Goal: Navigation & Orientation: Find specific page/section

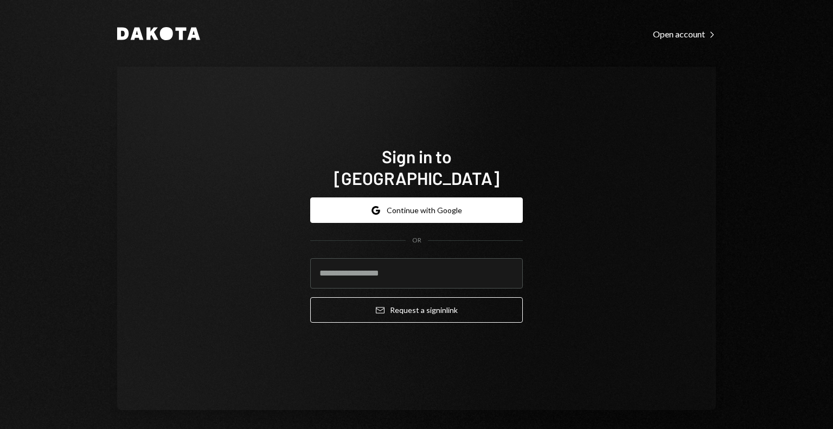
drag, startPoint x: 624, startPoint y: 301, endPoint x: 561, endPoint y: 265, distance: 72.4
click at [624, 301] on div "Sign in to Dakota Google Continue with Google OR Email Request a sign in link" at bounding box center [416, 238] width 599 height 343
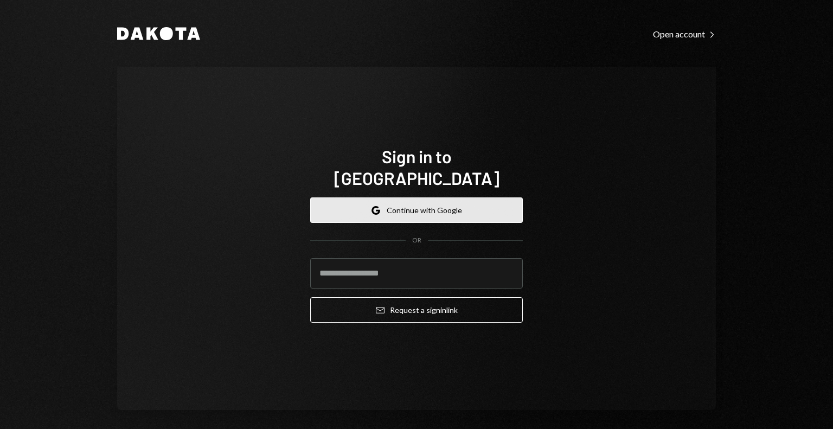
click at [468, 199] on button "Google Continue with Google" at bounding box center [416, 209] width 213 height 25
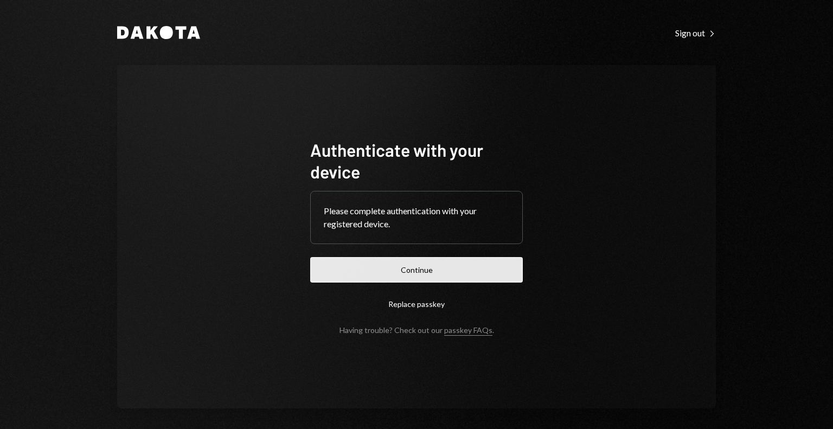
click at [469, 266] on button "Continue" at bounding box center [416, 269] width 213 height 25
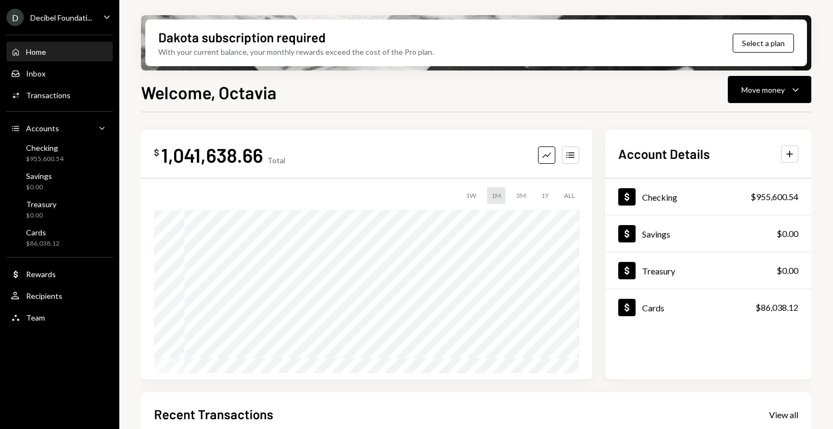
click at [106, 14] on icon "Caret Down" at bounding box center [107, 17] width 12 height 12
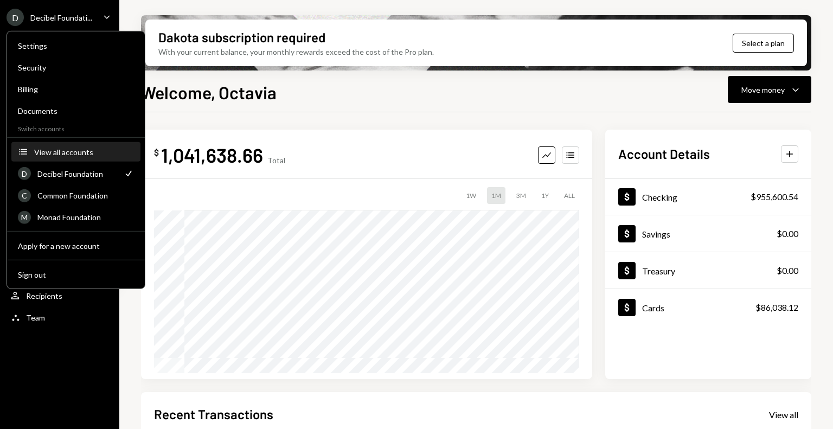
click at [68, 149] on div "View all accounts" at bounding box center [84, 151] width 100 height 9
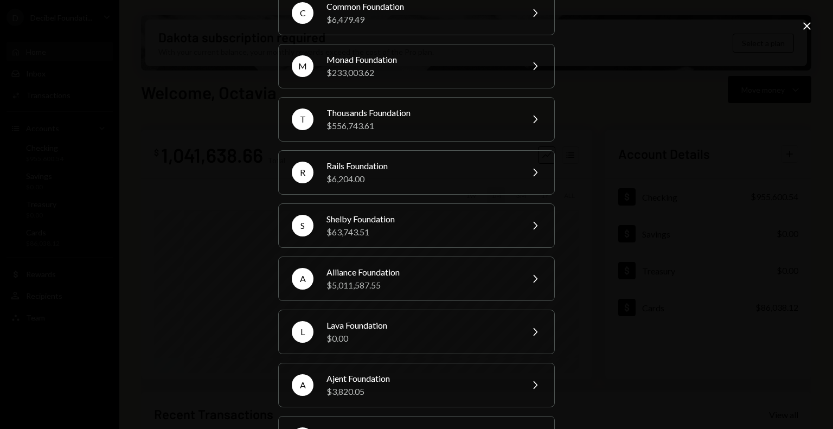
scroll to position [163, 0]
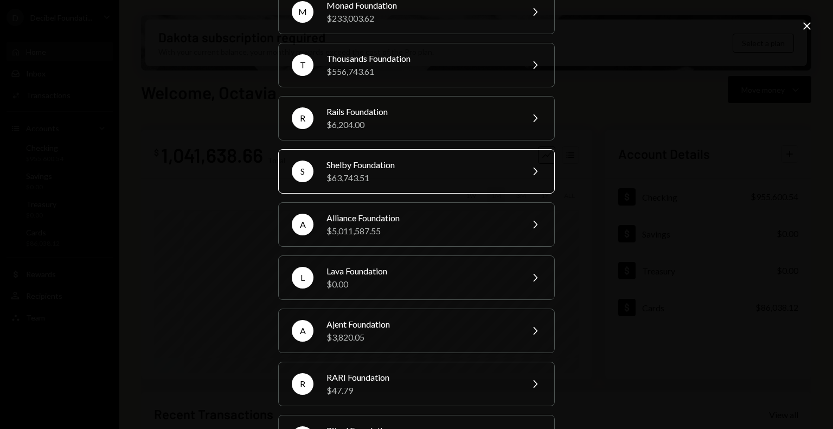
click at [370, 167] on div "Shelby Foundation" at bounding box center [421, 164] width 189 height 13
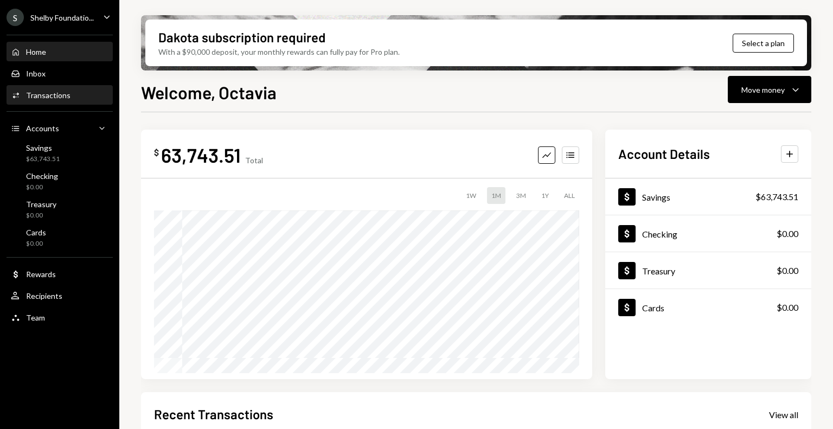
click at [59, 92] on div "Transactions" at bounding box center [48, 95] width 44 height 9
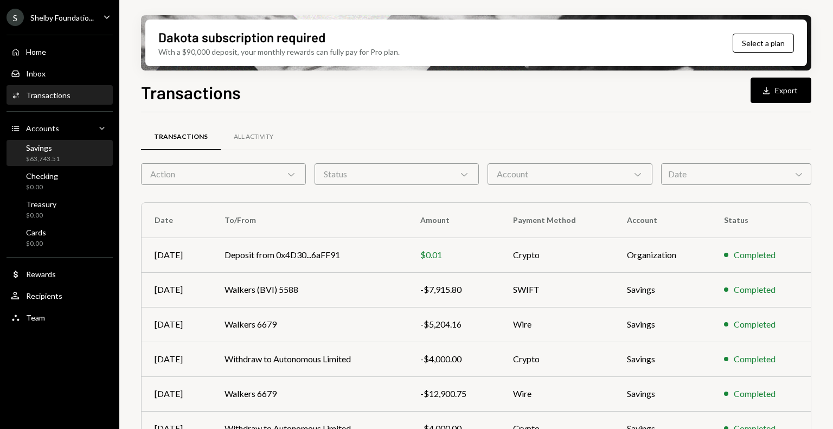
click at [52, 151] on div "Savings" at bounding box center [43, 147] width 34 height 9
